Goal: Check status: Check status

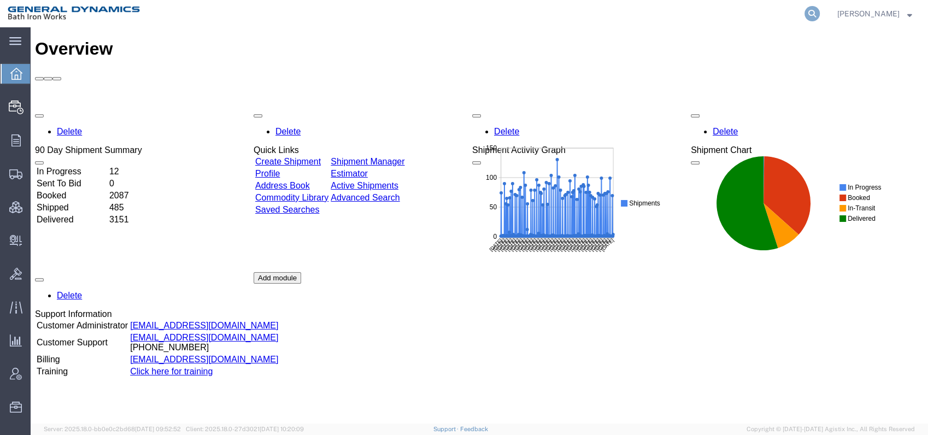
click at [820, 10] on icon at bounding box center [812, 13] width 15 height 15
type input "56509466"
click at [820, 14] on icon at bounding box center [812, 13] width 15 height 15
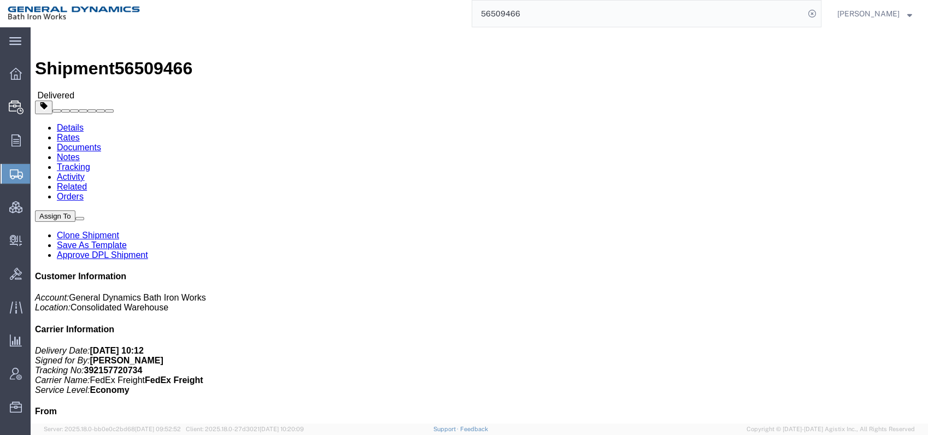
click link "Documents"
